Goal: Task Accomplishment & Management: Use online tool/utility

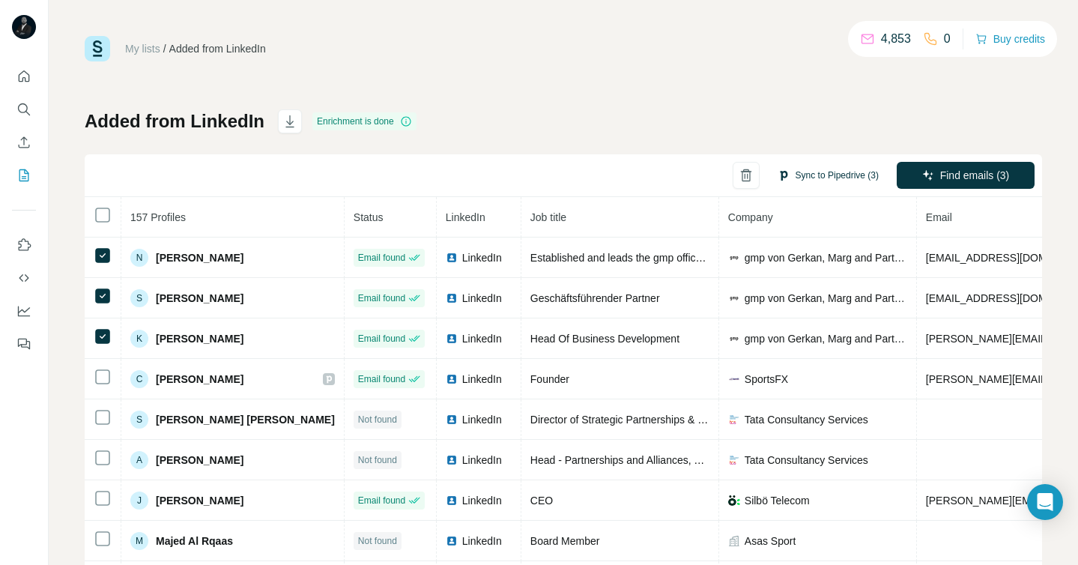
click at [823, 175] on button "Sync to Pipedrive (3)" at bounding box center [828, 175] width 122 height 22
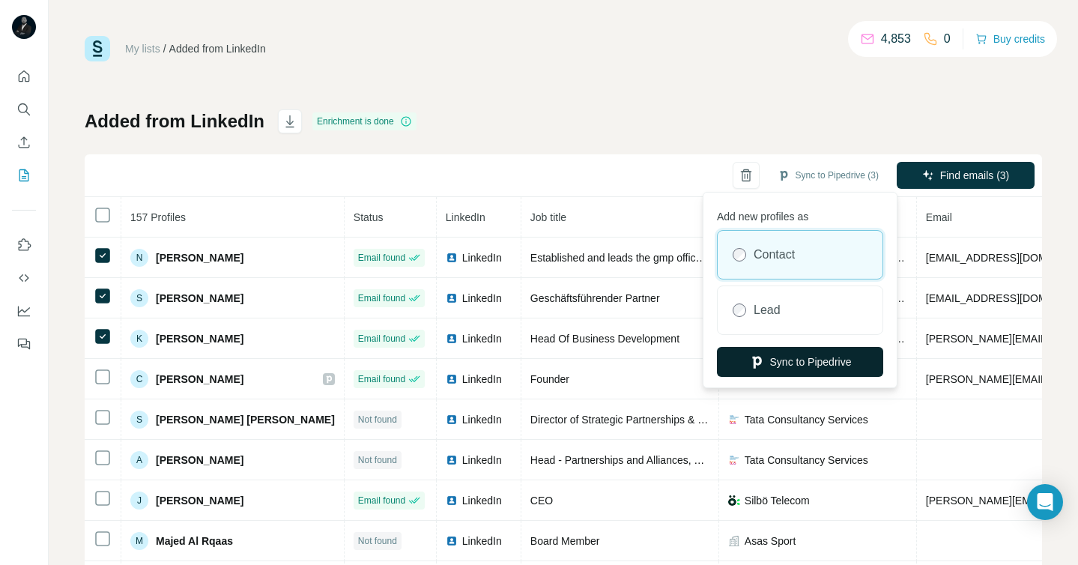
click at [772, 359] on button "Sync to Pipedrive" at bounding box center [800, 362] width 166 height 30
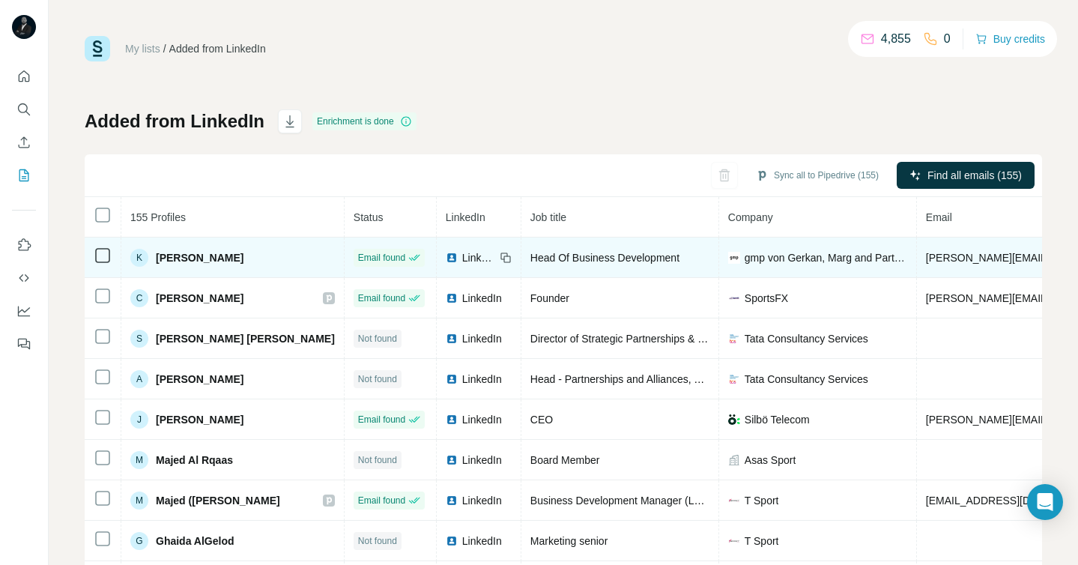
click at [462, 253] on span "LinkedIn" at bounding box center [478, 257] width 33 height 15
